Goal: Information Seeking & Learning: Learn about a topic

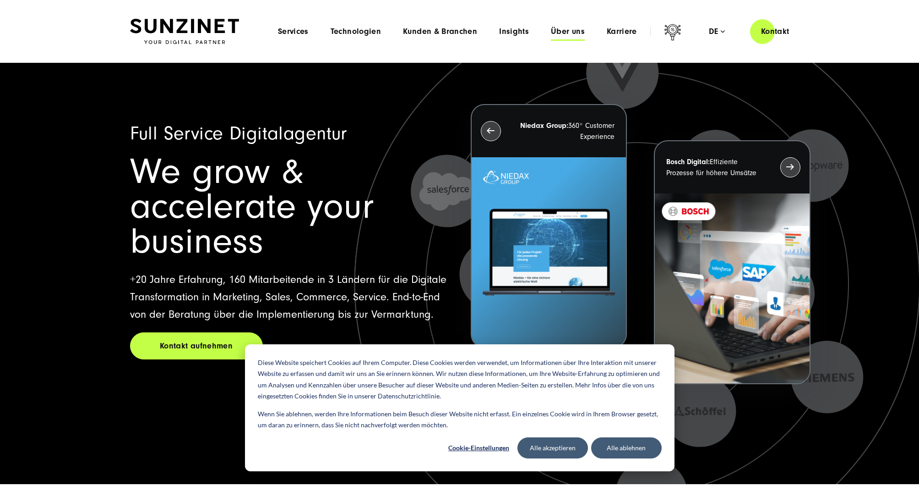
click at [557, 36] on span "Über uns" at bounding box center [568, 31] width 34 height 9
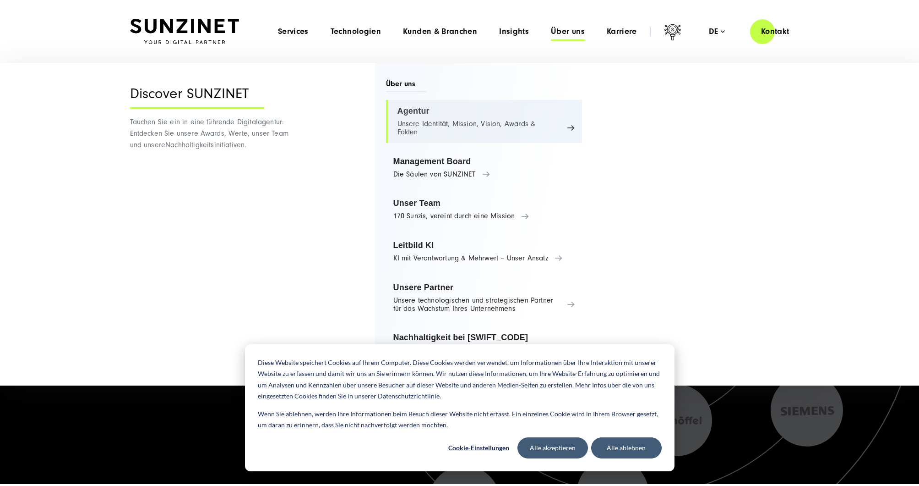
click at [478, 118] on link "Agentur Unsere Identität, Mission, Vision, Awards & Fakten" at bounding box center [484, 121] width 197 height 43
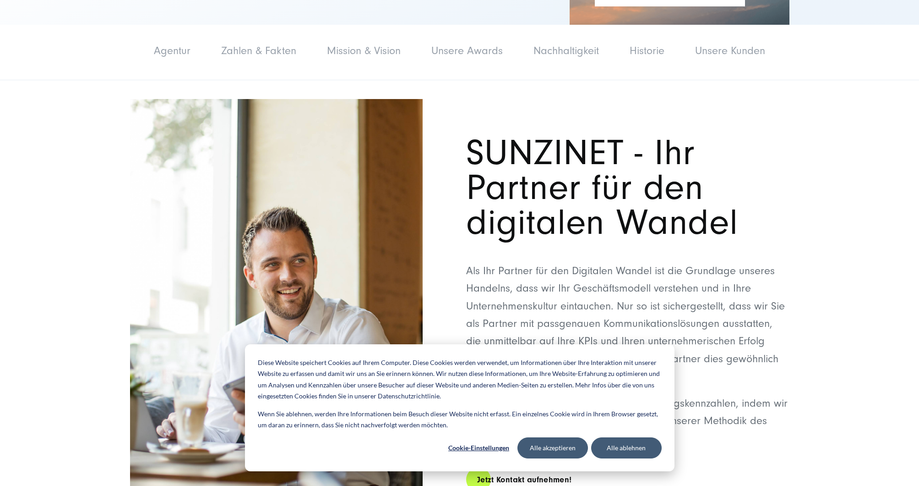
scroll to position [279, 0]
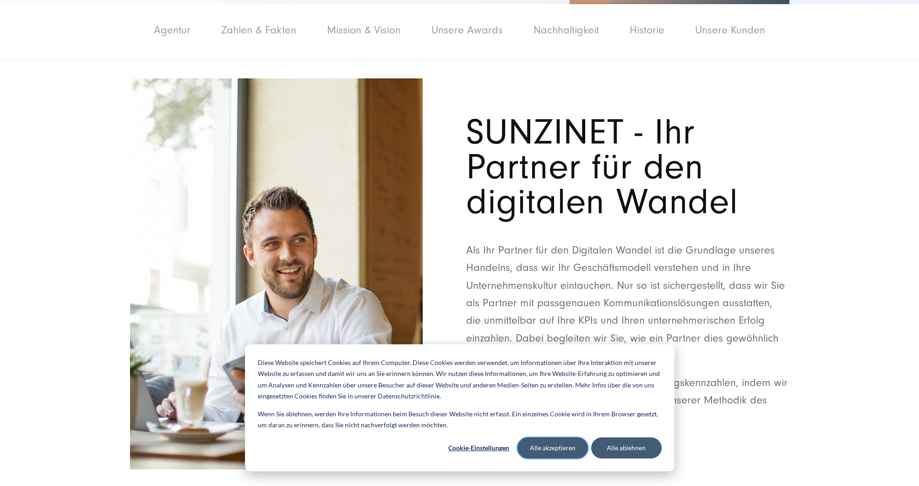
click at [559, 453] on button "Alle akzeptieren" at bounding box center [553, 447] width 71 height 21
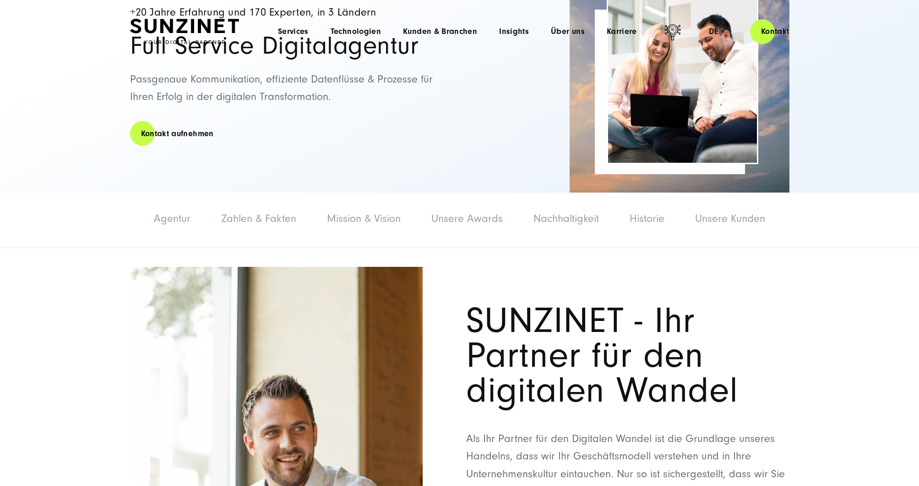
scroll to position [0, 0]
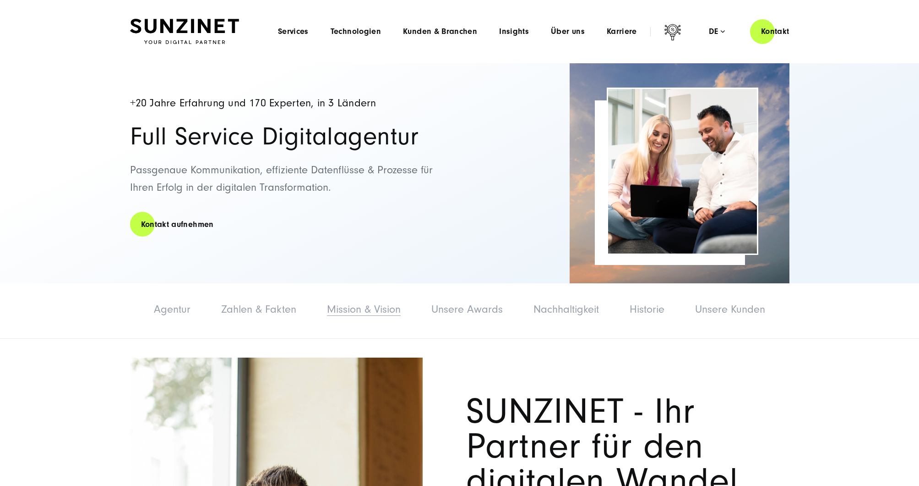
click at [382, 310] on link "Mission & Vision" at bounding box center [364, 309] width 74 height 12
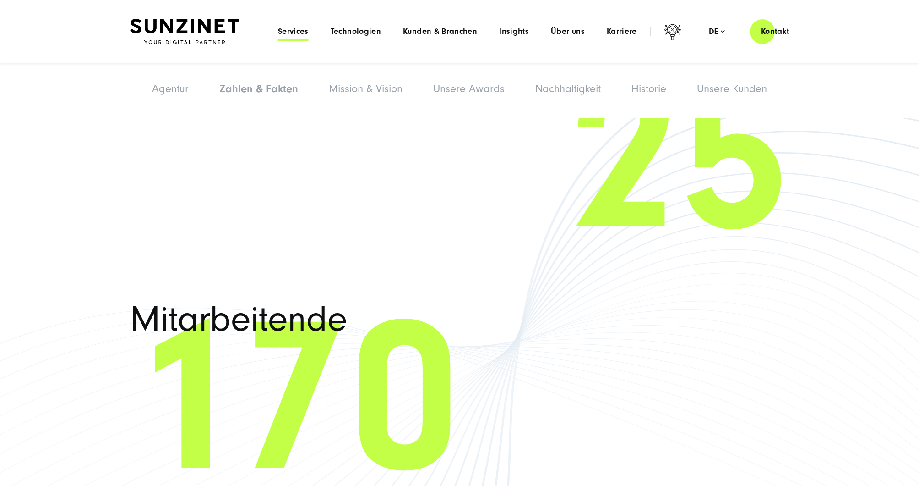
scroll to position [1484, 0]
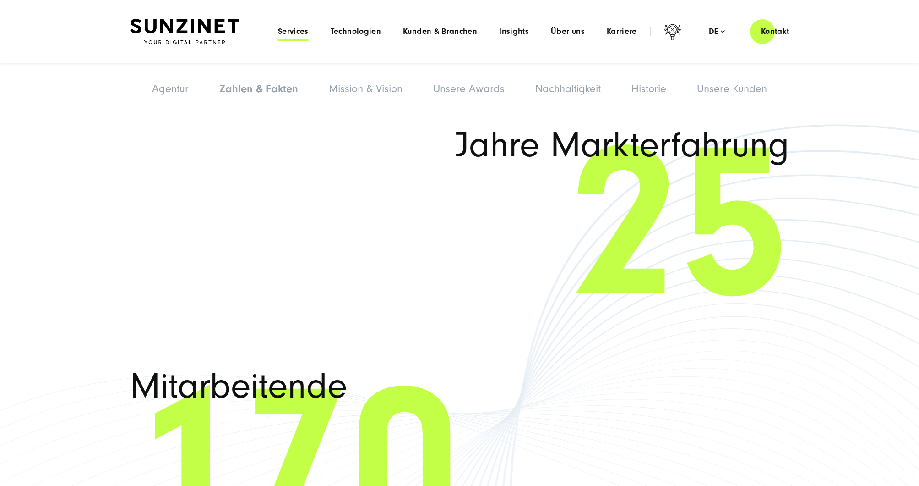
click at [295, 30] on span "Services" at bounding box center [293, 31] width 31 height 9
click at [170, 22] on img at bounding box center [184, 32] width 109 height 26
